Goal: Task Accomplishment & Management: Complete application form

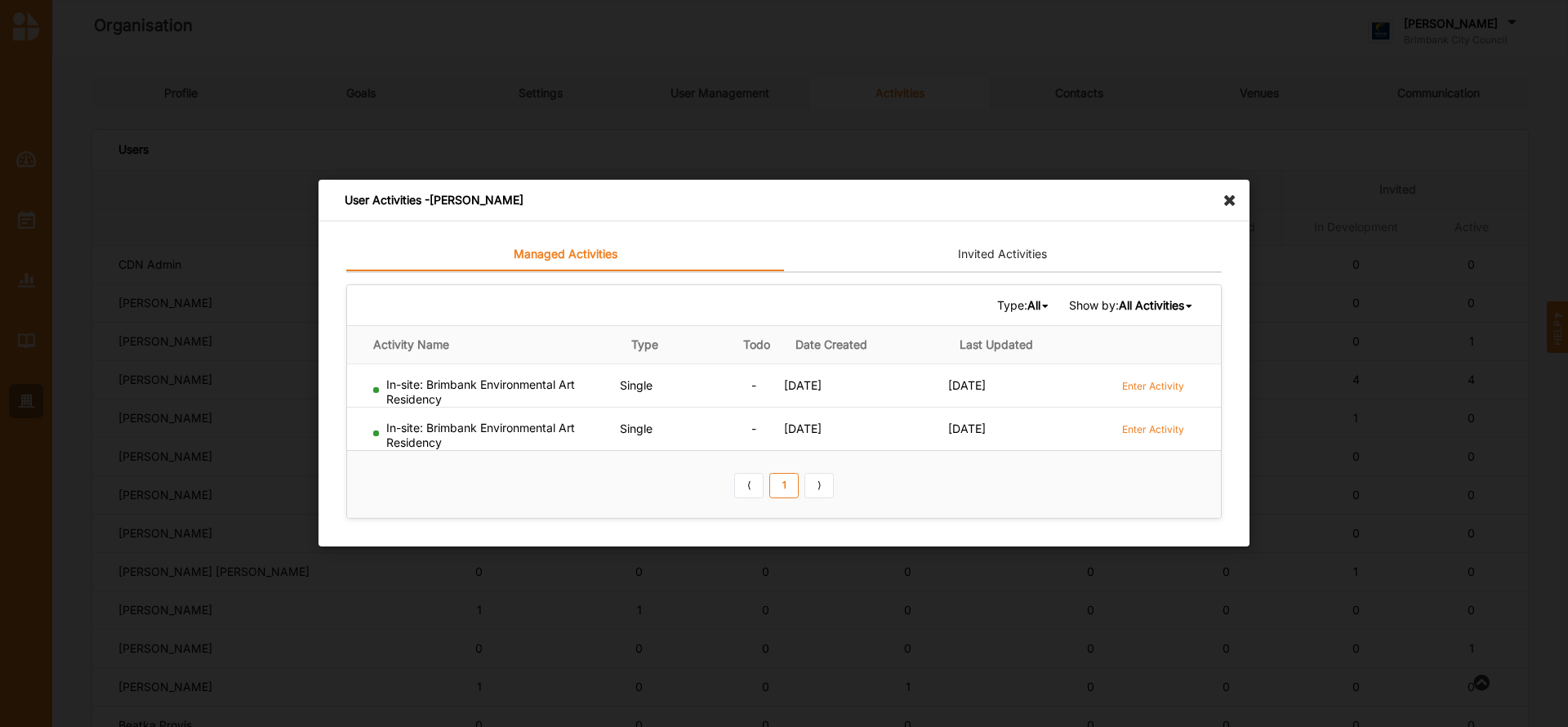
scroll to position [343, 0]
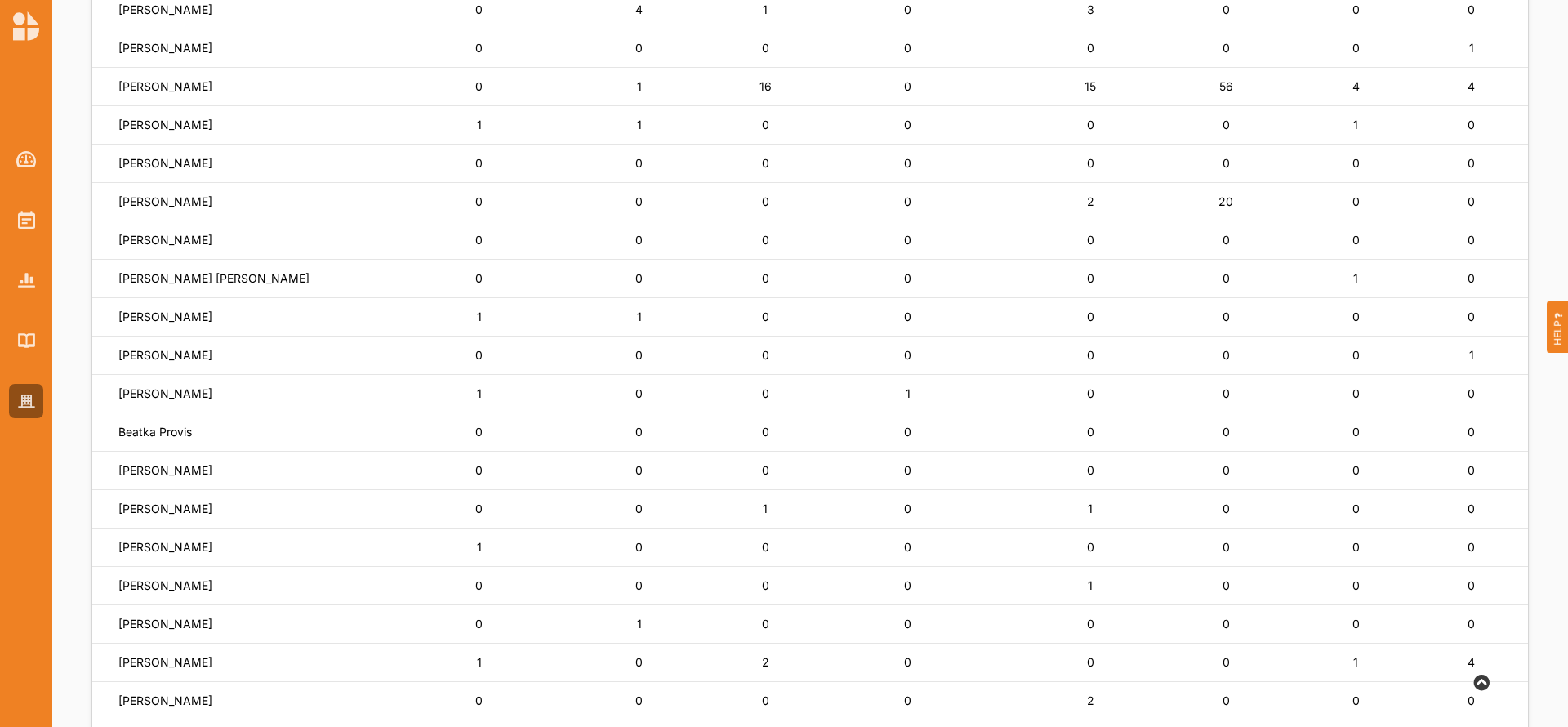
scroll to position [294, 0]
click at [148, 583] on label "[PERSON_NAME]" at bounding box center [165, 584] width 94 height 15
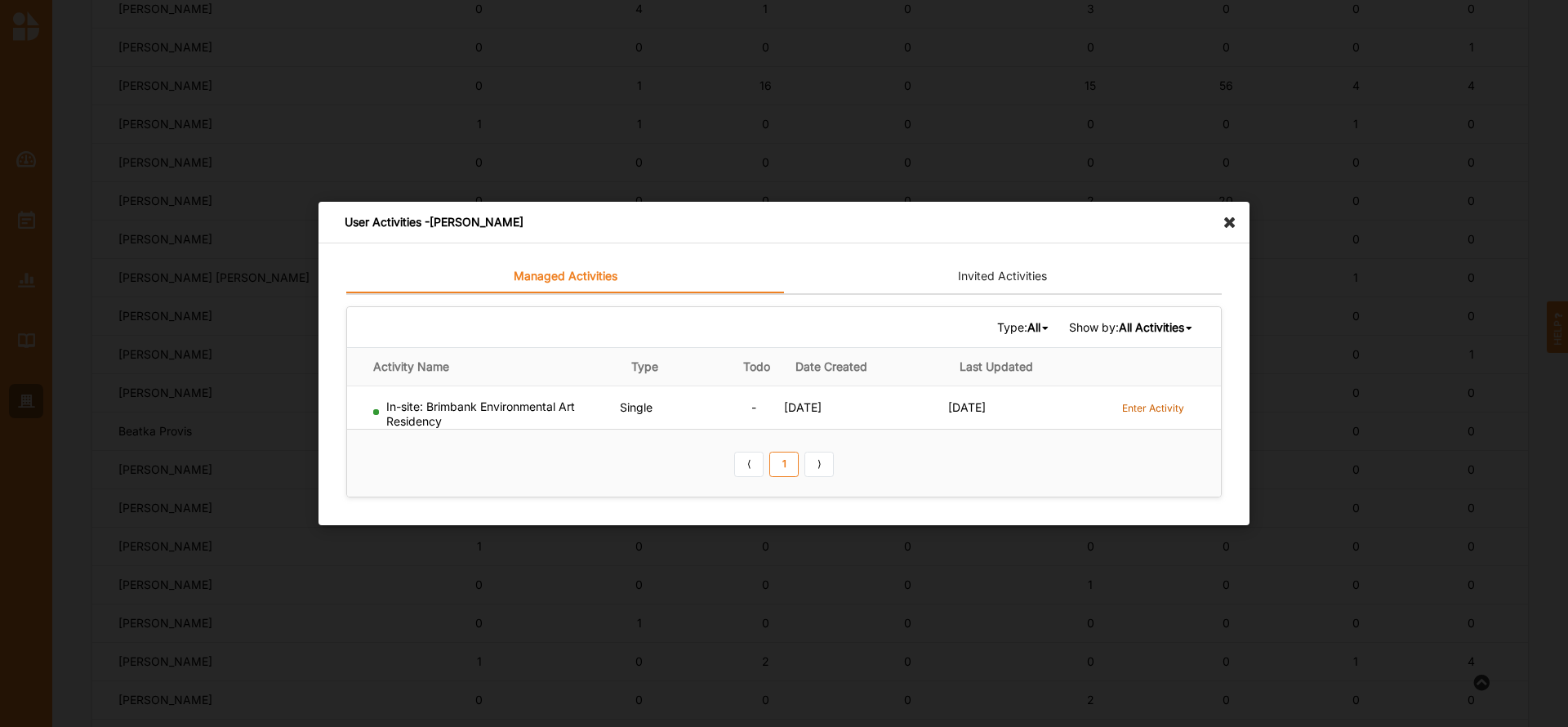
click at [1145, 407] on label "Enter Activity" at bounding box center [1153, 408] width 62 height 14
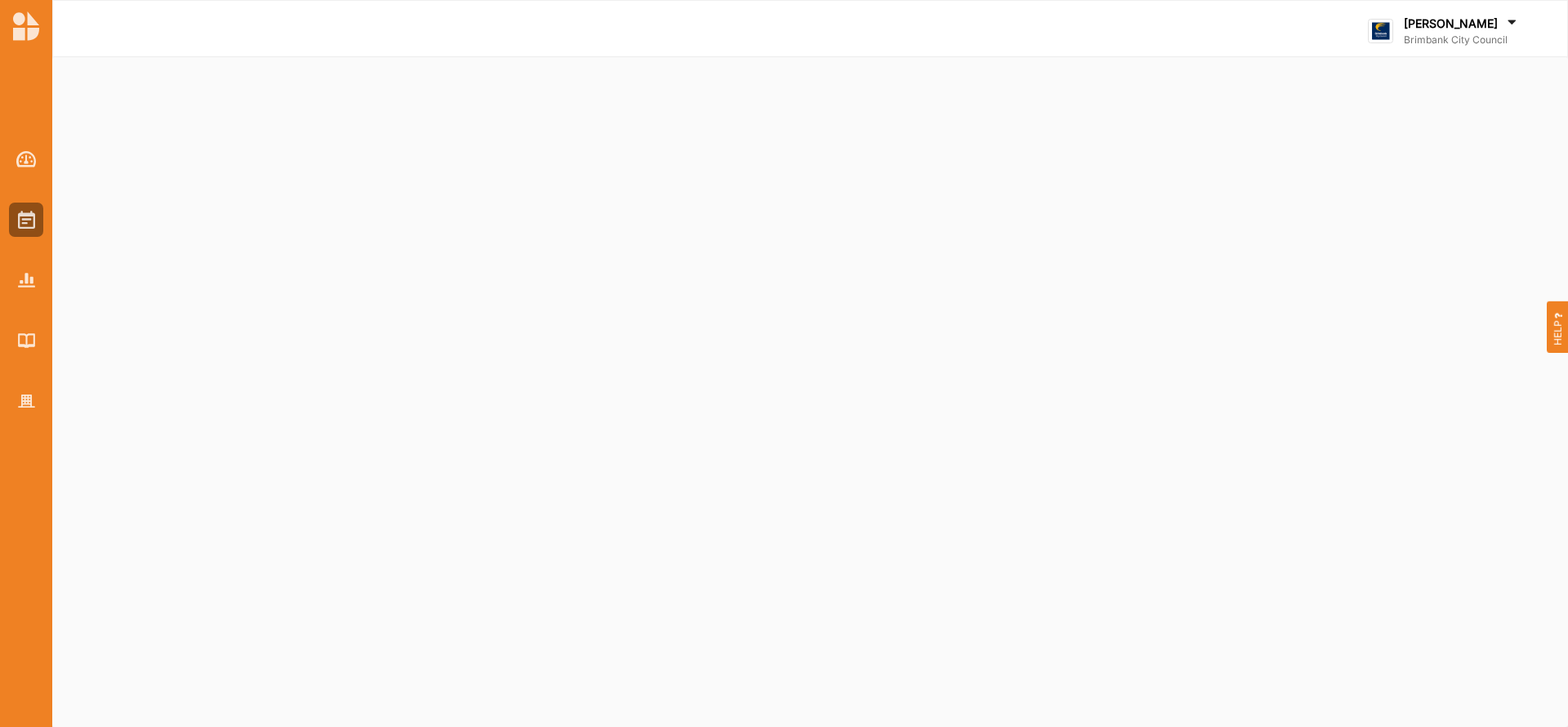
select select "5"
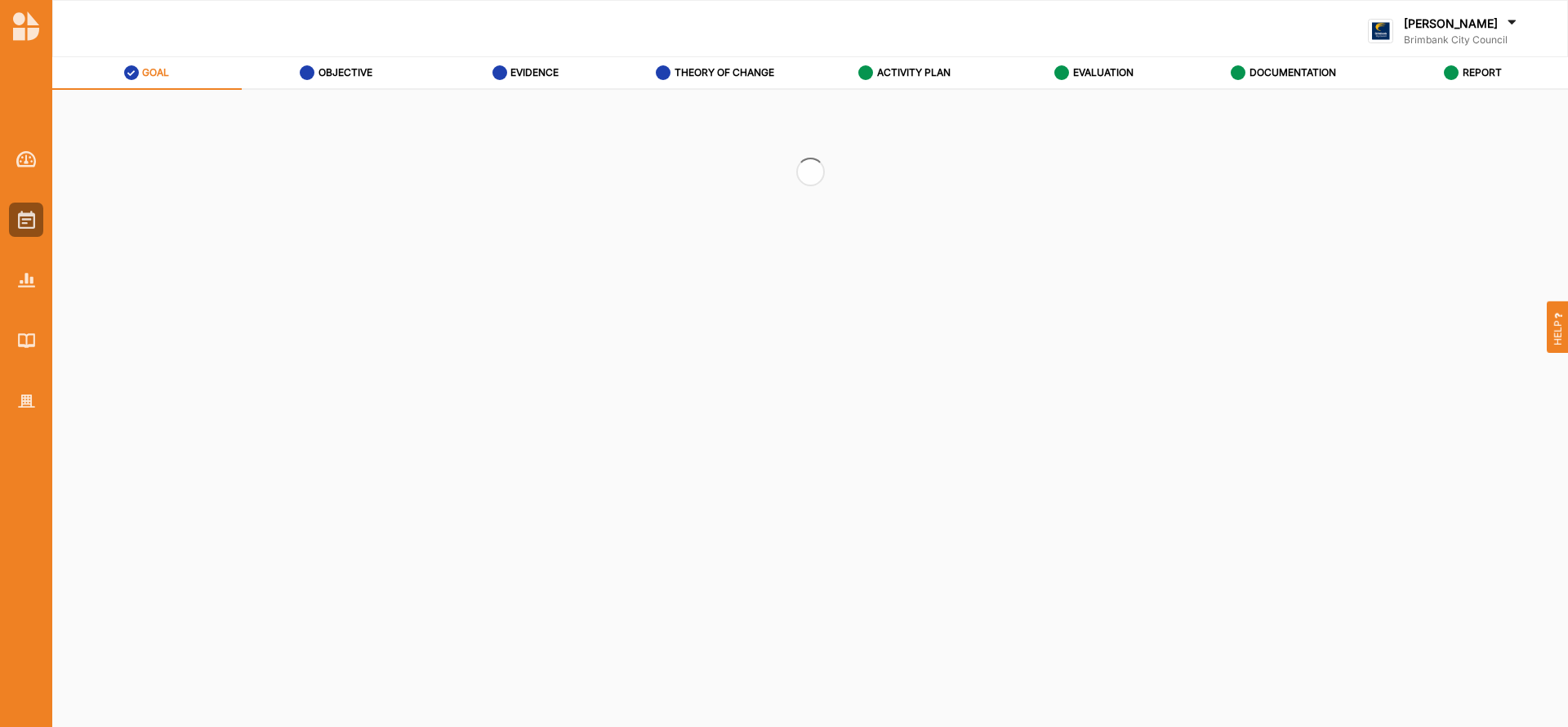
select select "5"
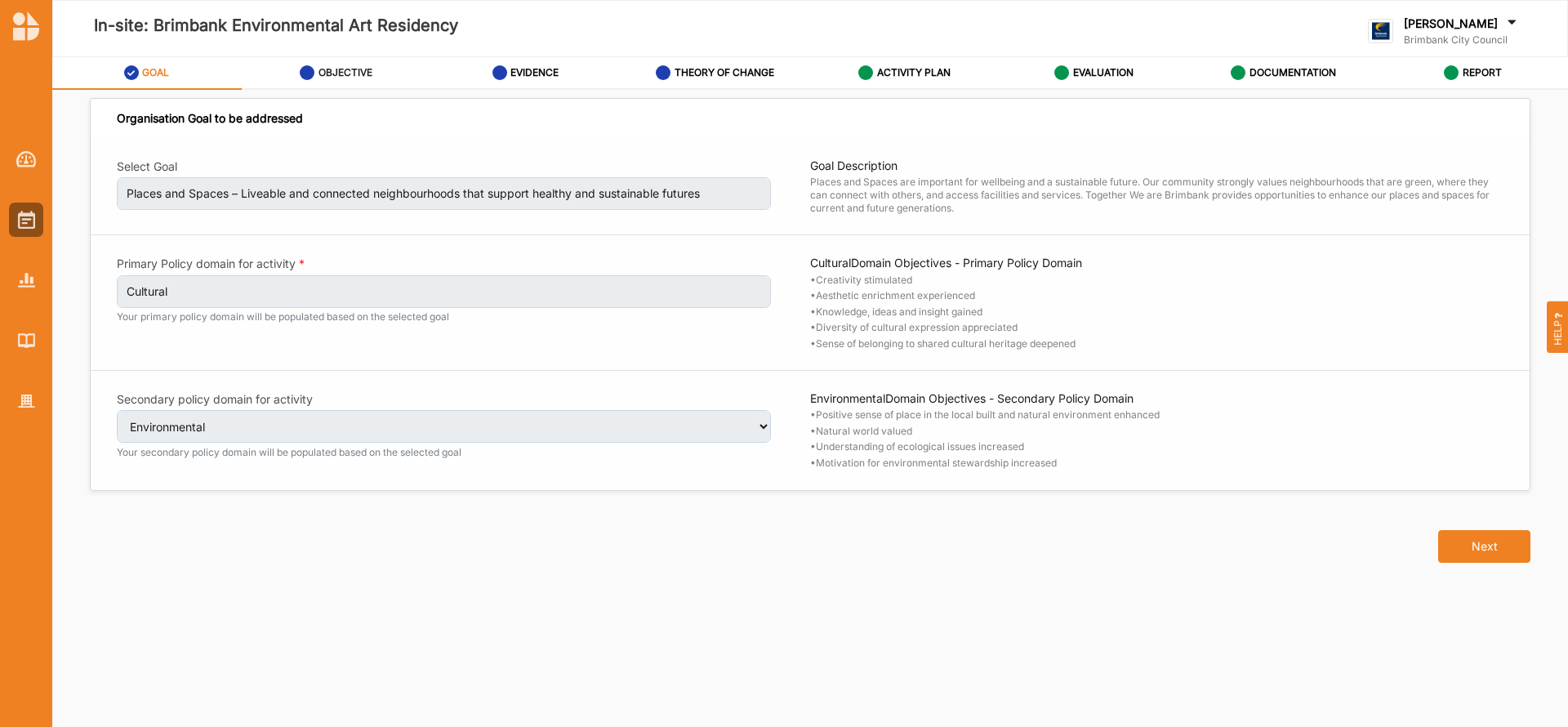
click at [337, 70] on label "OBJECTIVE" at bounding box center [345, 72] width 54 height 13
select select "3"
select select "22"
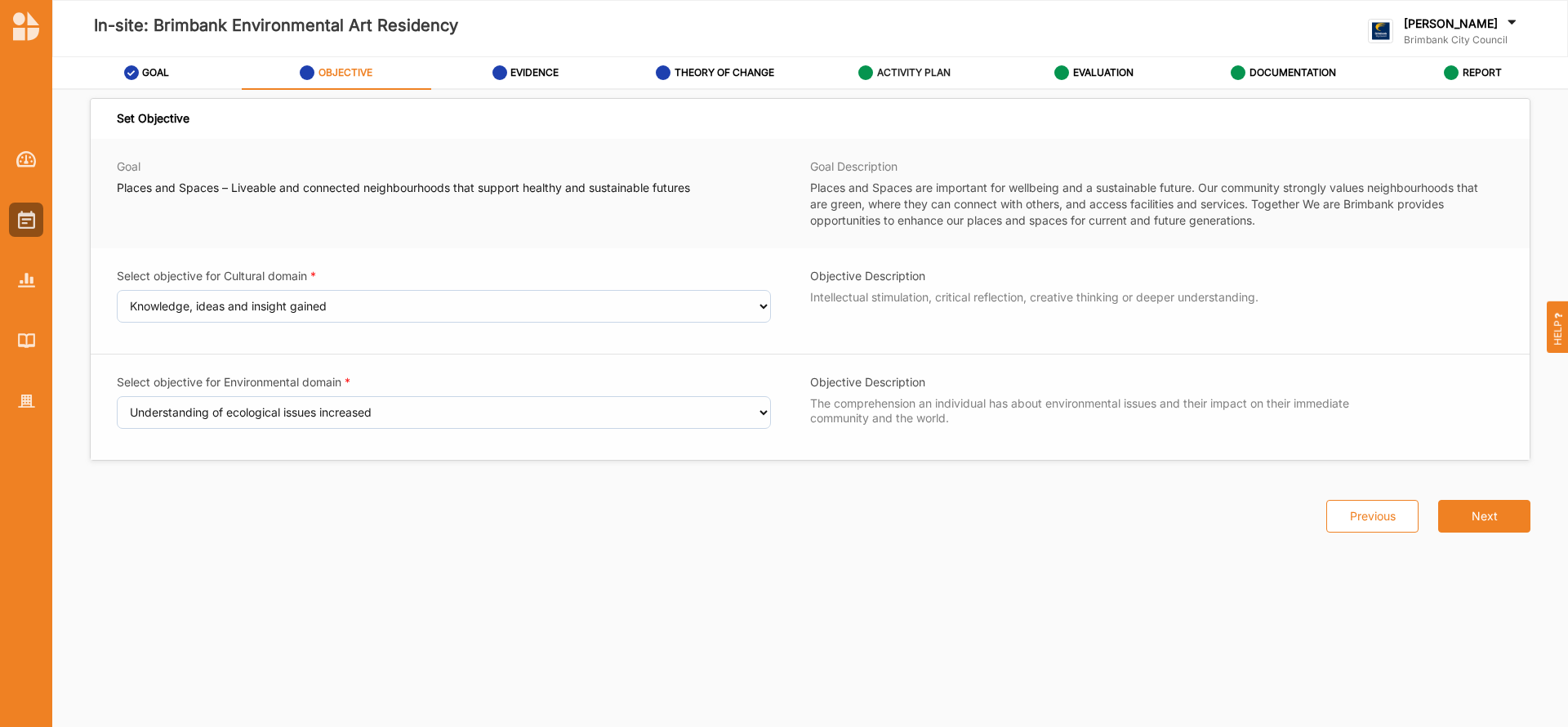
click at [917, 64] on div "ACTIVITY PLAN" at bounding box center [904, 72] width 92 height 29
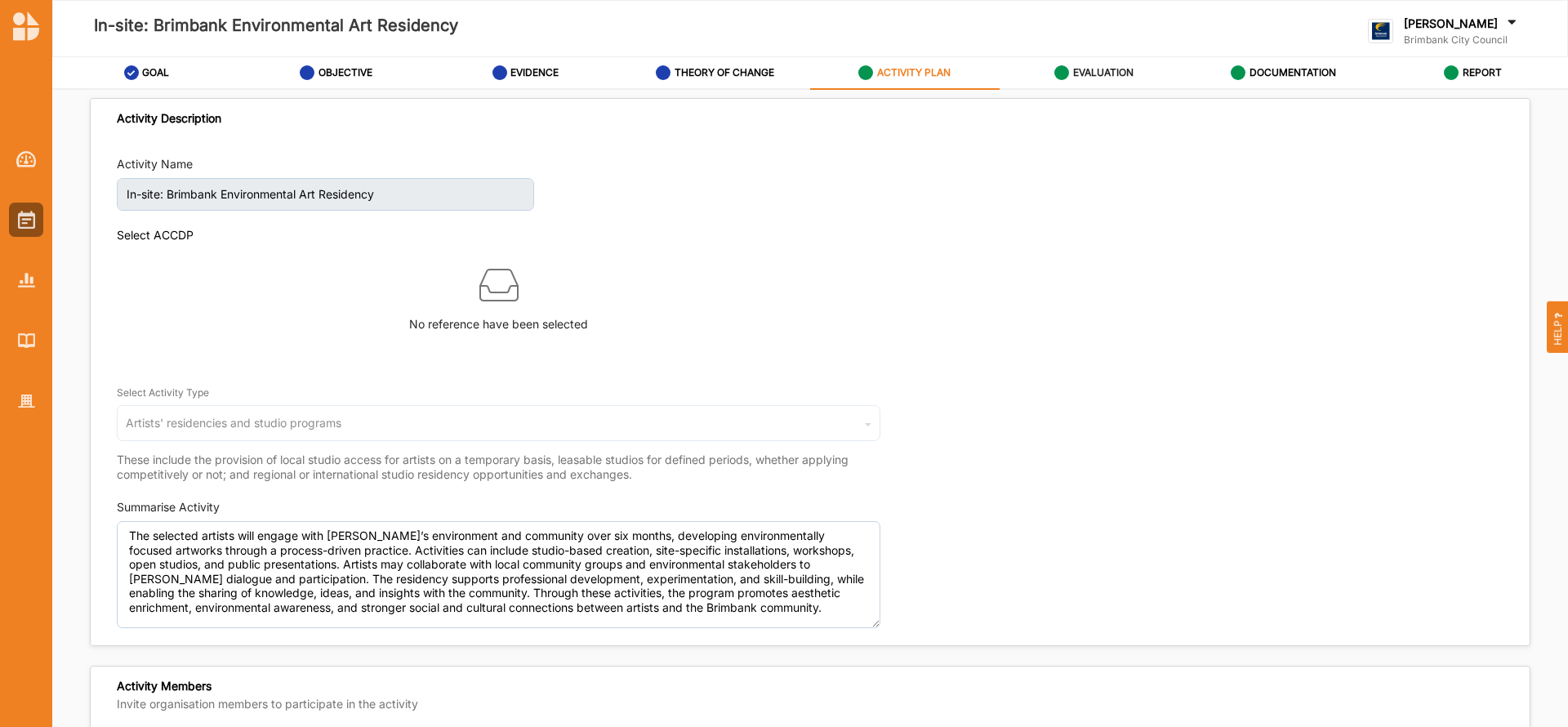
click at [1107, 68] on label "EVALUATION" at bounding box center [1103, 72] width 60 height 13
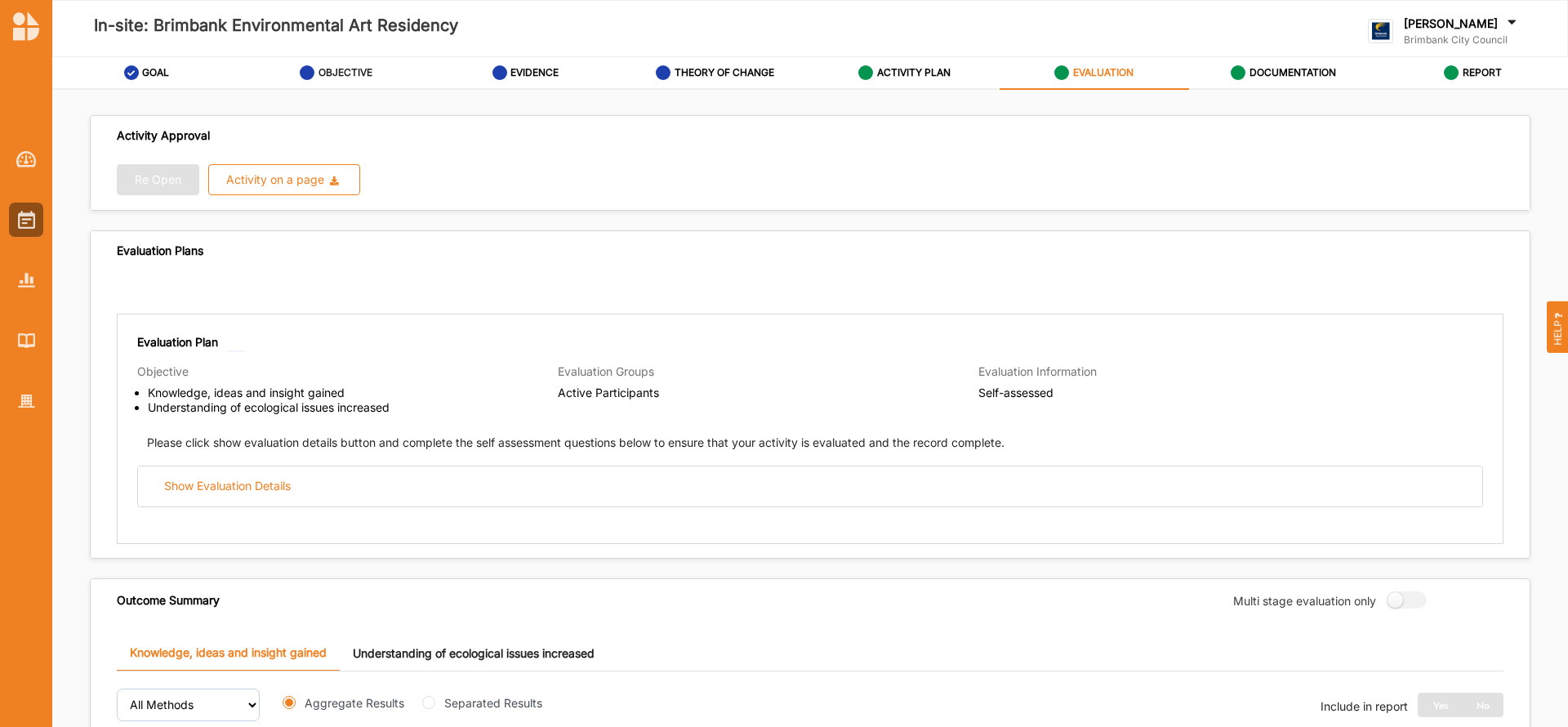
click at [351, 69] on label "OBJECTIVE" at bounding box center [345, 72] width 54 height 13
select select "3"
select select "22"
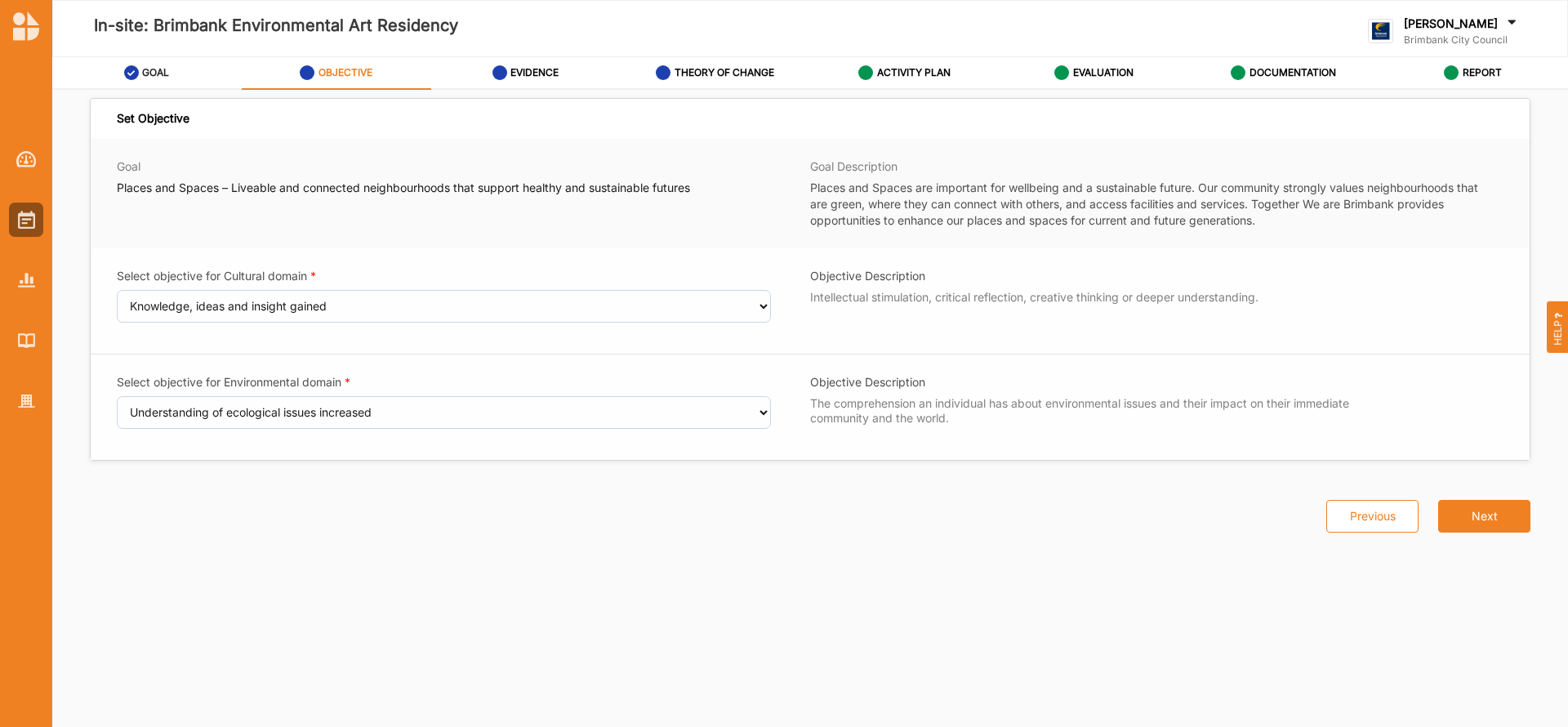
click at [153, 72] on label "GOAL" at bounding box center [155, 72] width 27 height 13
select select "5"
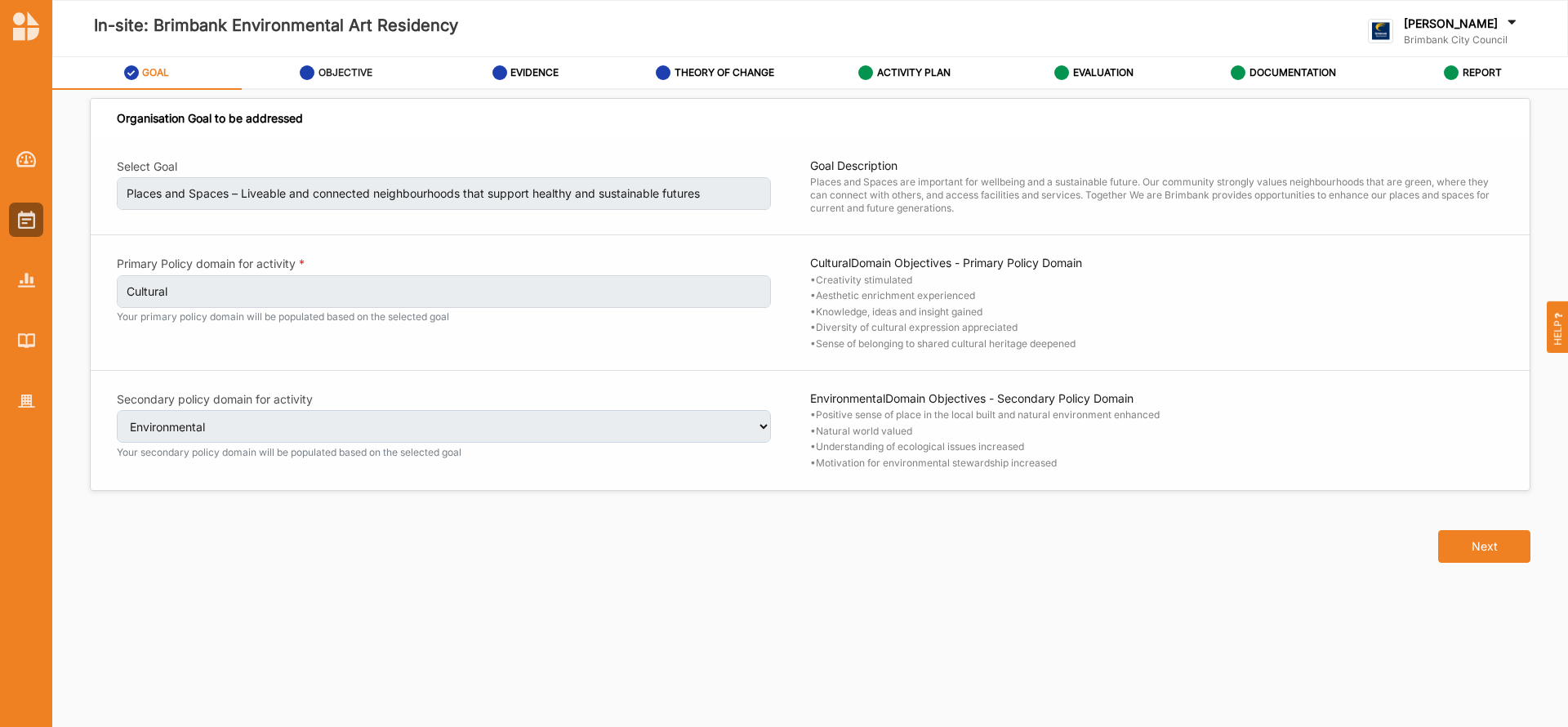
click at [358, 72] on label "OBJECTIVE" at bounding box center [345, 72] width 54 height 13
select select "3"
select select "22"
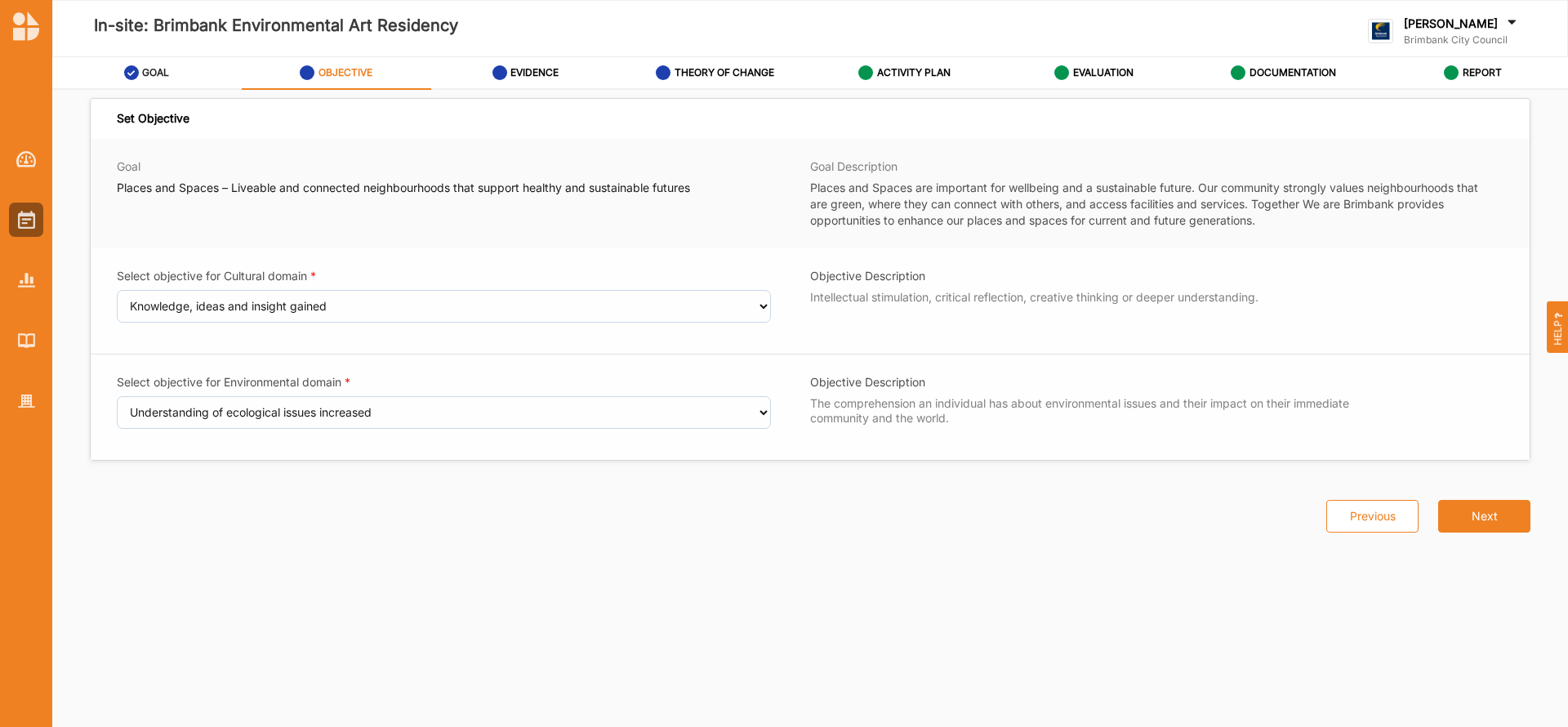
click at [143, 70] on label "GOAL" at bounding box center [155, 72] width 27 height 13
select select "5"
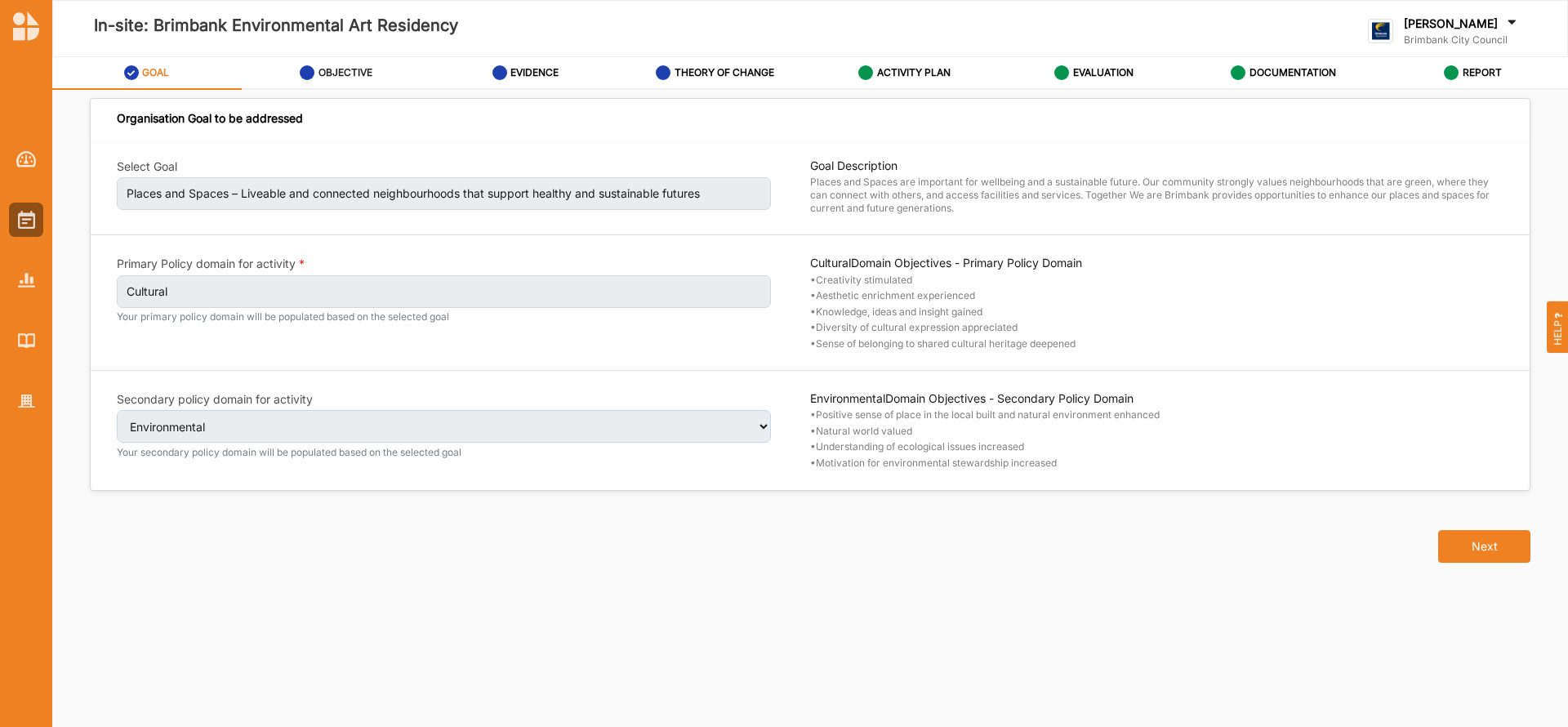
click at [326, 70] on label "OBJECTIVE" at bounding box center [345, 72] width 54 height 13
select select "3"
select select "22"
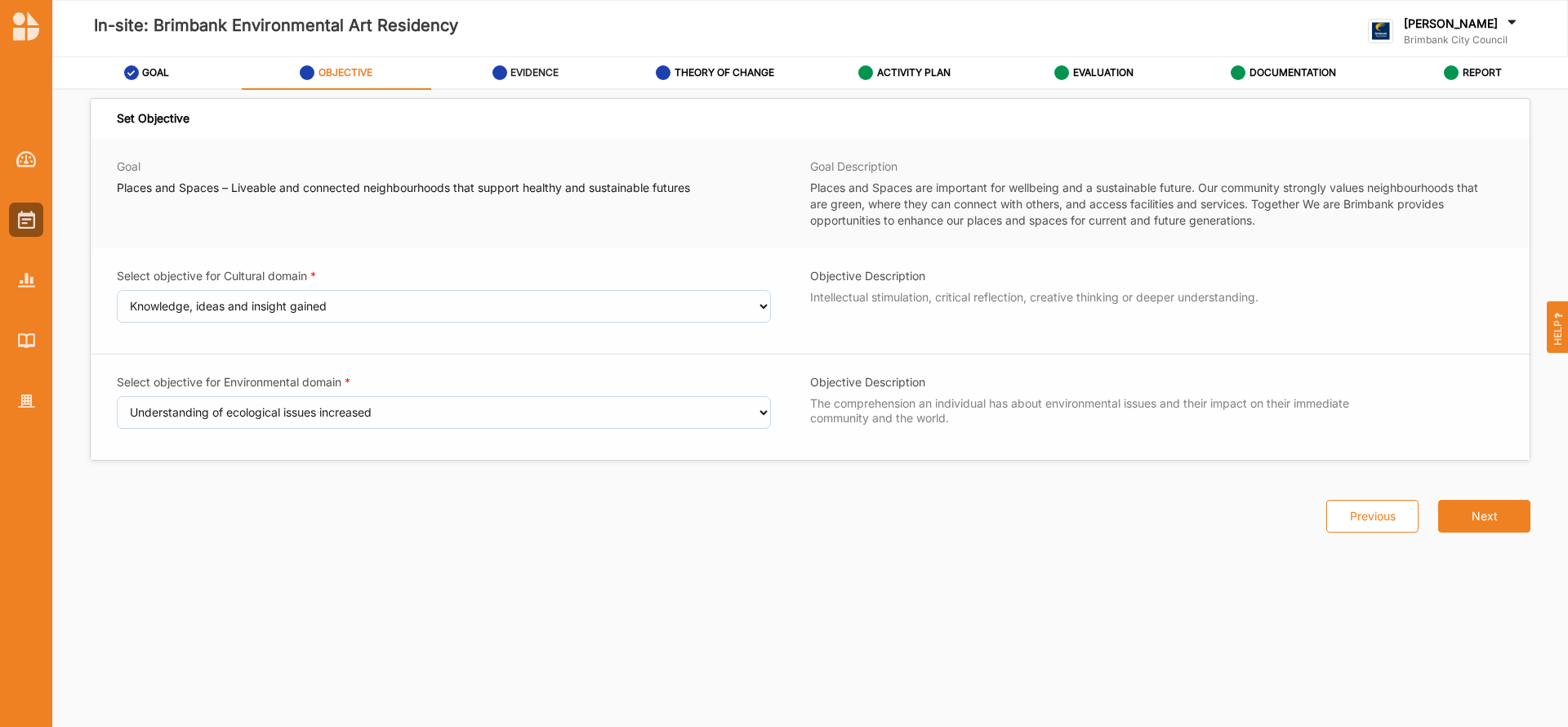
drag, startPoint x: 528, startPoint y: 63, endPoint x: 514, endPoint y: 85, distance: 26.1
click at [514, 85] on div "EVIDENCE" at bounding box center [526, 72] width 67 height 29
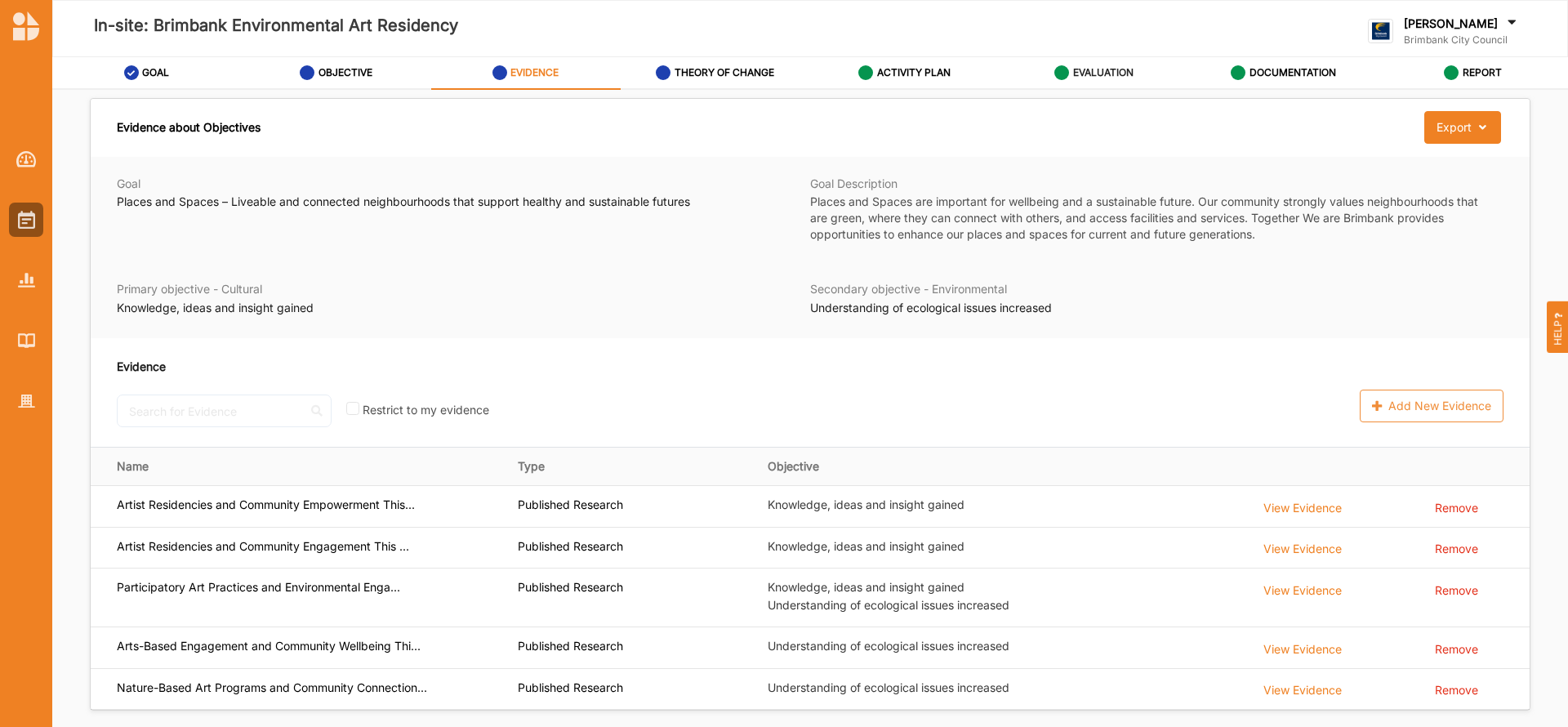
drag, startPoint x: 728, startPoint y: 73, endPoint x: 1117, endPoint y: 67, distance: 389.0
drag, startPoint x: 1117, startPoint y: 67, endPoint x: 1094, endPoint y: 71, distance: 23.3
click at [1094, 71] on label "EVALUATION" at bounding box center [1103, 72] width 60 height 13
